Goal: Task Accomplishment & Management: Use online tool/utility

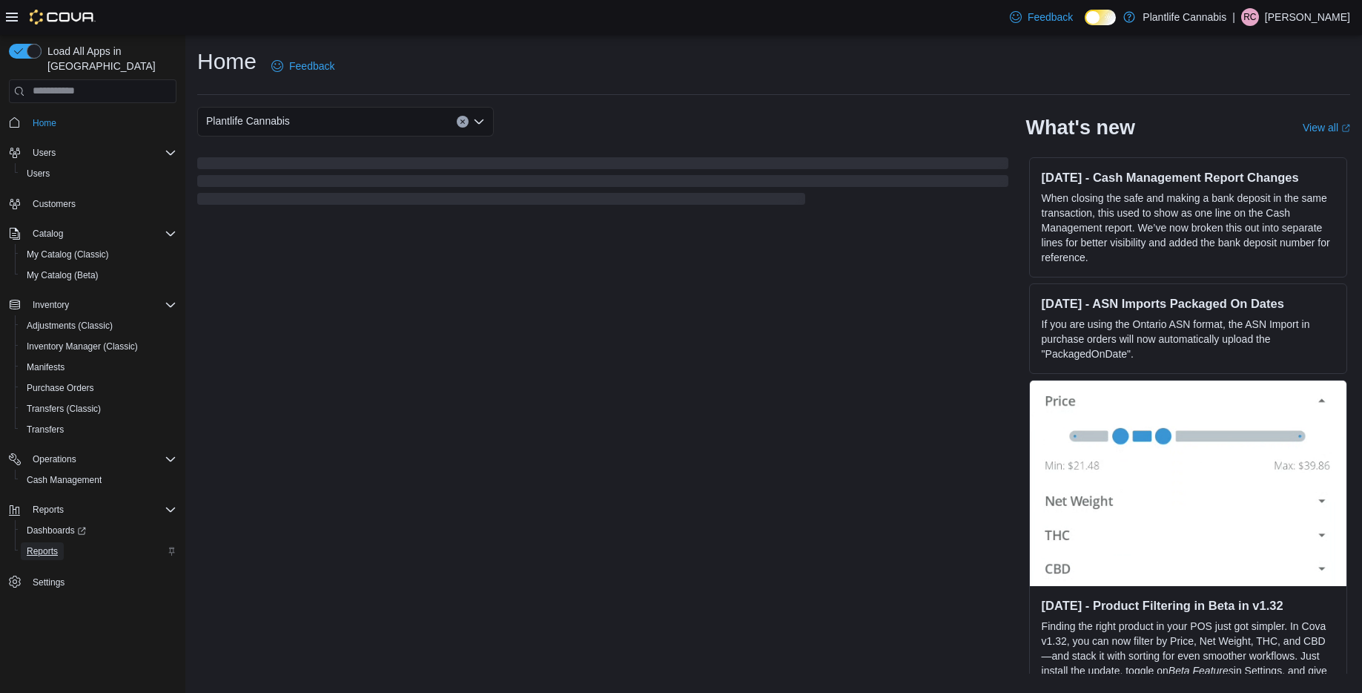
click at [29, 545] on span "Reports" at bounding box center [42, 551] width 31 height 12
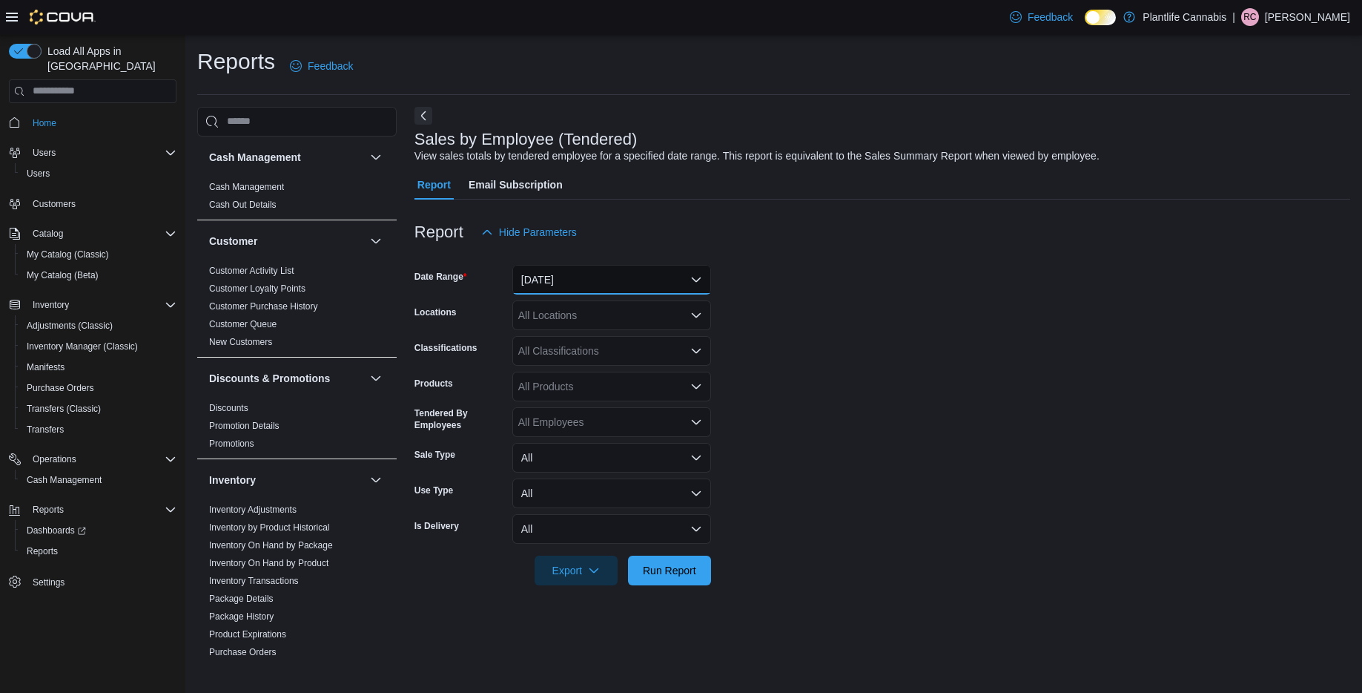
click at [624, 283] on button "Yesterday" at bounding box center [611, 280] width 199 height 30
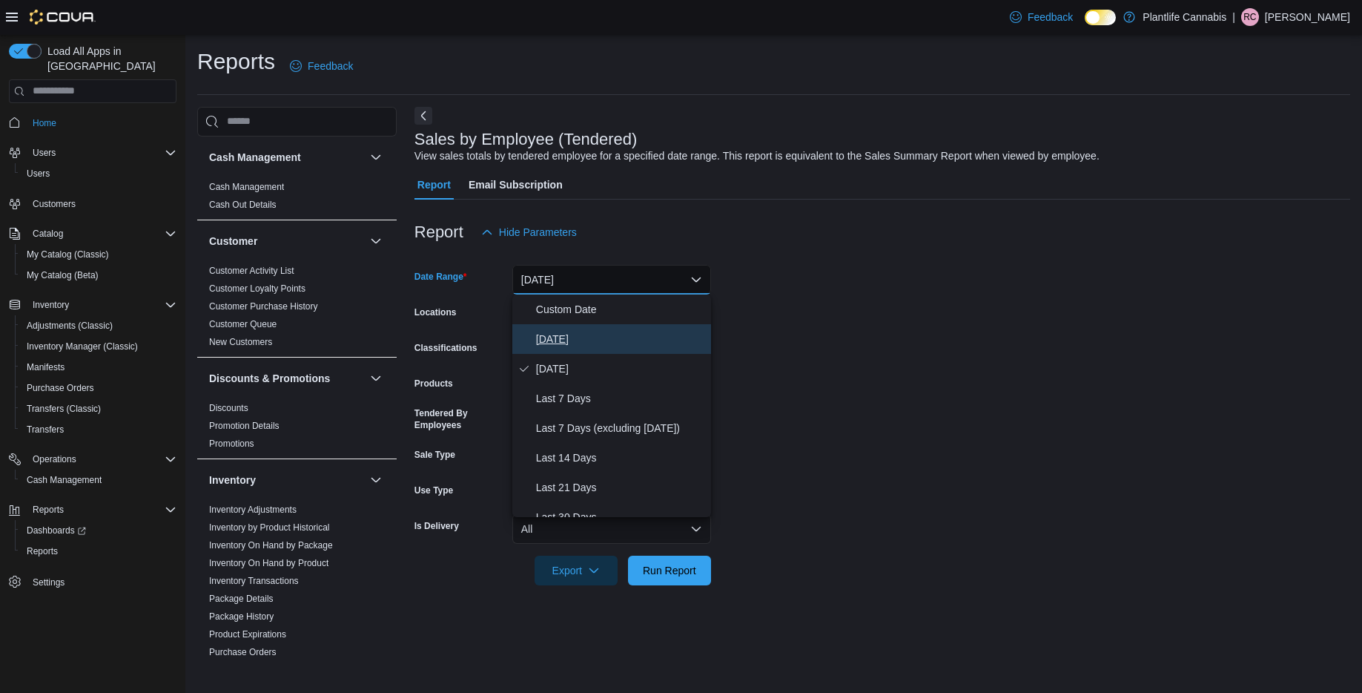
click at [607, 336] on span "Today" at bounding box center [620, 339] width 169 height 18
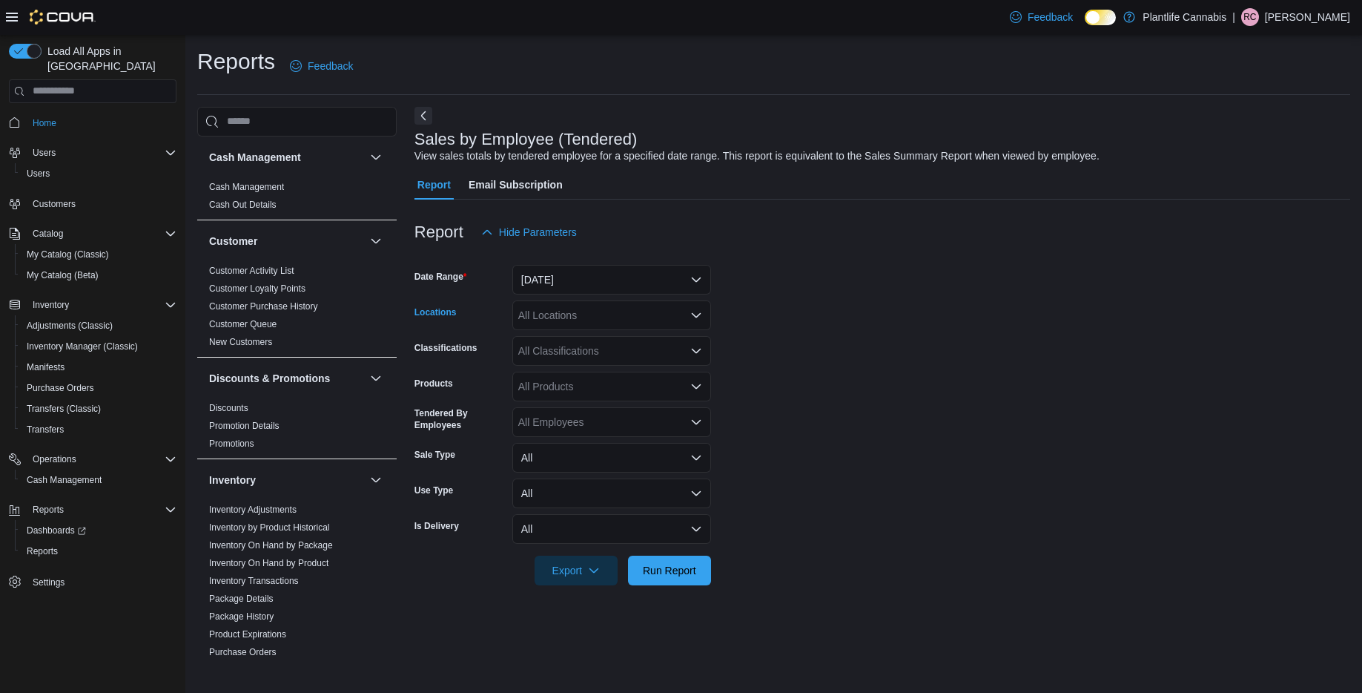
click at [599, 319] on div "All Locations" at bounding box center [611, 315] width 199 height 30
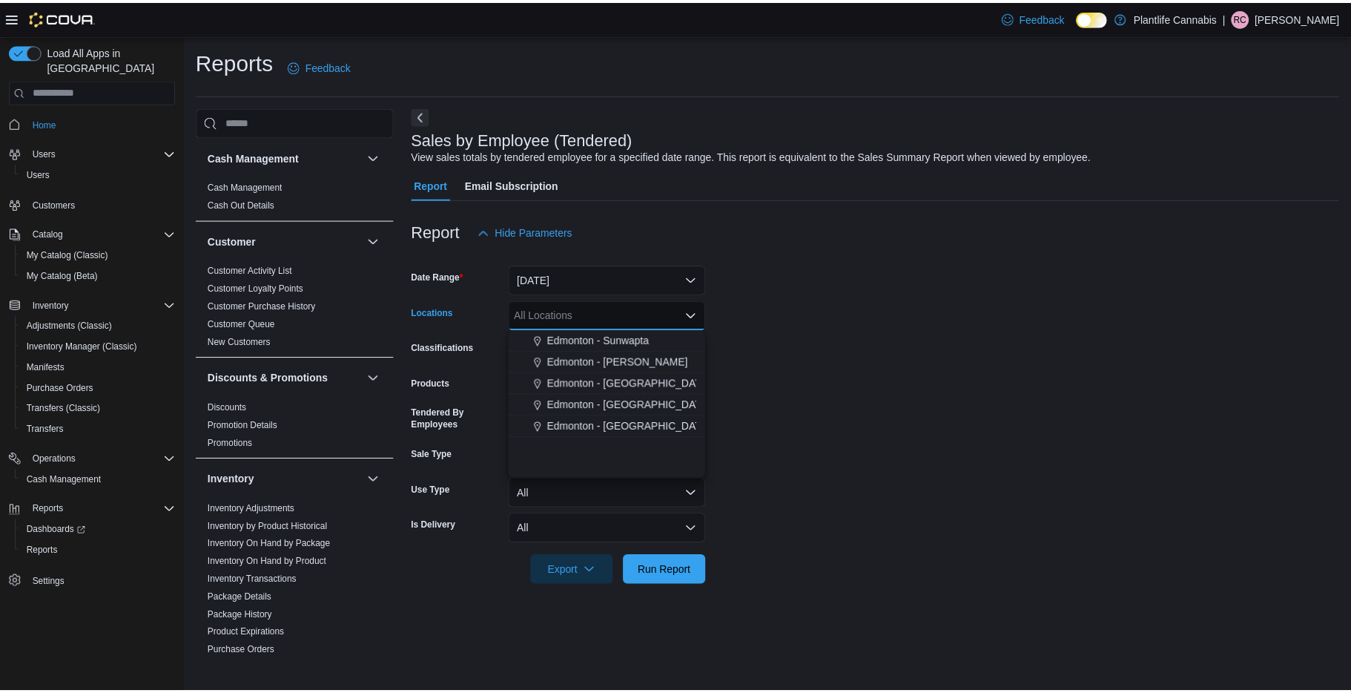
scroll to position [380, 0]
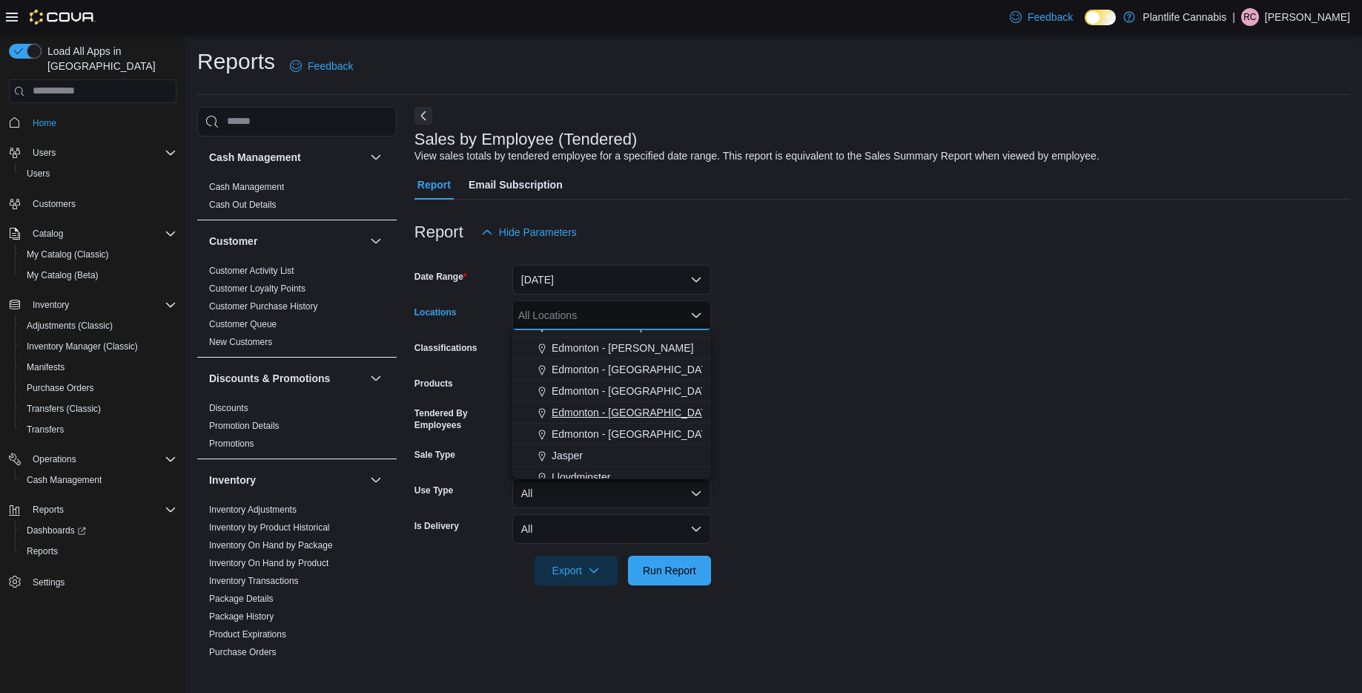
click at [606, 415] on span "Edmonton - Windermere South" at bounding box center [649, 412] width 194 height 15
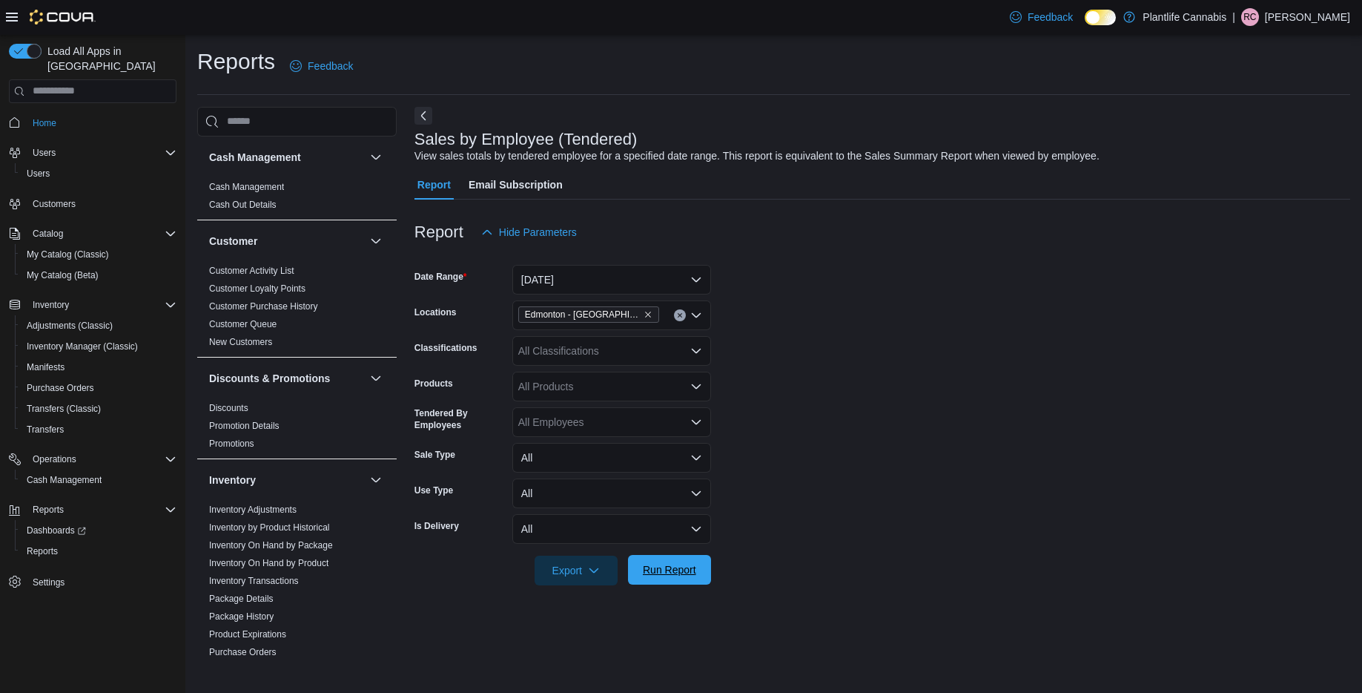
click at [645, 578] on span "Run Report" at bounding box center [669, 570] width 65 height 30
